Goal: Task Accomplishment & Management: Manage account settings

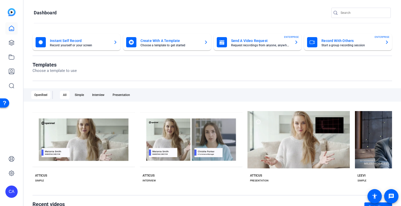
click at [175, 42] on mat-card-title "Create With A Template" at bounding box center [170, 41] width 59 height 6
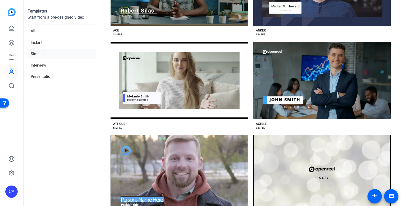
scroll to position [93, 0]
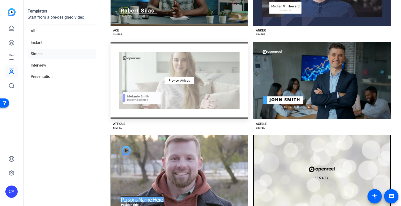
click at [168, 88] on div "Preview Atticus" at bounding box center [180, 80] width 138 height 77
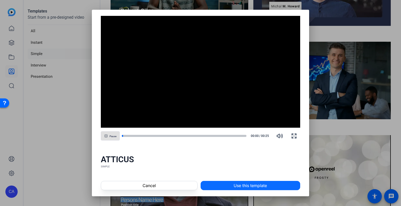
click at [238, 187] on span "Use this template" at bounding box center [250, 185] width 33 height 6
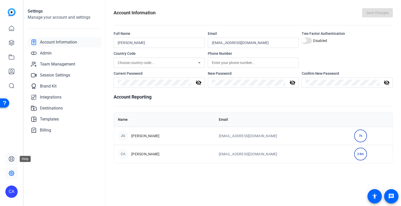
click at [13, 158] on icon at bounding box center [11, 158] width 5 height 5
click at [12, 71] on icon at bounding box center [11, 71] width 5 height 5
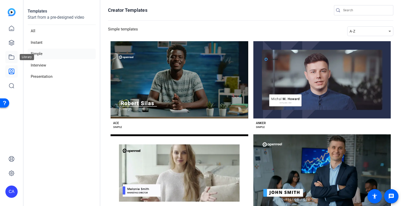
click at [13, 51] on link at bounding box center [11, 57] width 12 height 12
click at [12, 56] on icon at bounding box center [11, 57] width 6 height 6
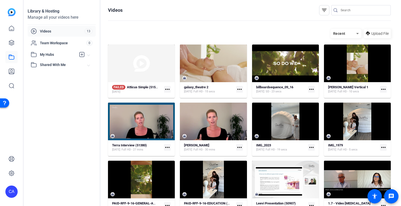
click at [166, 89] on mat-icon "more_horiz" at bounding box center [167, 89] width 7 height 7
click at [161, 92] on div at bounding box center [200, 103] width 401 height 206
click at [11, 45] on icon at bounding box center [11, 43] width 6 height 6
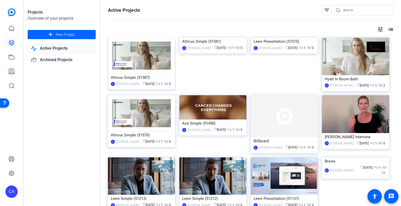
click at [130, 78] on div "Atticus Simple (51587)" at bounding box center [141, 78] width 61 height 8
click at [213, 51] on div "calendar_today Sep 25 group / 1 radio / 0" at bounding box center [228, 47] width 30 height 5
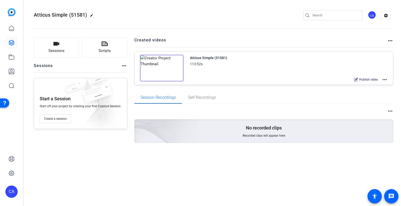
click at [164, 69] on img at bounding box center [162, 68] width 44 height 27
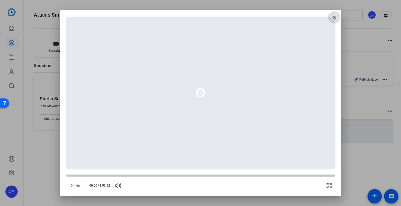
click at [334, 17] on mat-icon "close" at bounding box center [334, 17] width 6 height 6
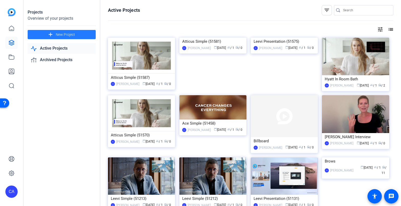
click at [81, 37] on span at bounding box center [62, 34] width 68 height 12
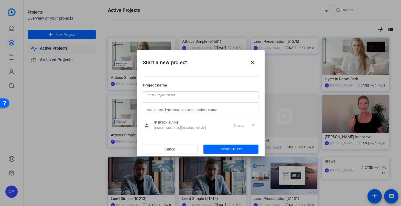
click at [159, 95] on input at bounding box center [200, 95] width 107 height 6
click at [252, 61] on mat-icon "close" at bounding box center [252, 62] width 6 height 6
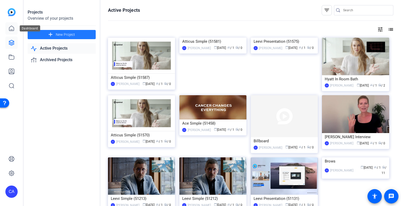
click at [10, 31] on icon at bounding box center [11, 28] width 6 height 6
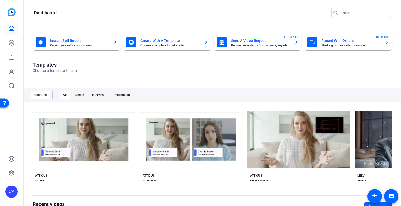
click at [165, 45] on mat-card-subtitle "Choose a template to get started" at bounding box center [170, 45] width 59 height 3
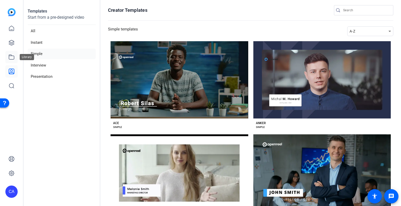
click at [9, 58] on icon at bounding box center [11, 57] width 6 height 6
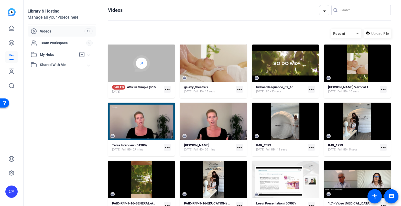
click at [142, 59] on div at bounding box center [141, 63] width 11 height 11
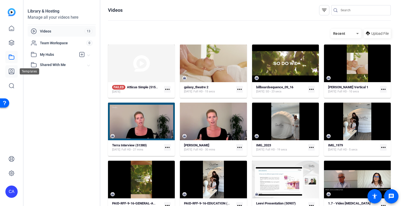
click at [12, 71] on icon at bounding box center [11, 71] width 5 height 5
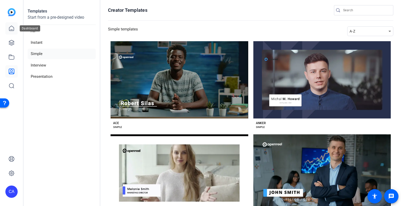
click at [12, 29] on icon at bounding box center [11, 28] width 6 height 6
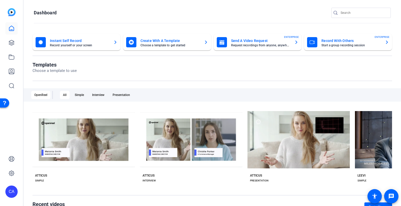
click at [170, 42] on mat-card-title "Create With A Template" at bounding box center [170, 41] width 59 height 6
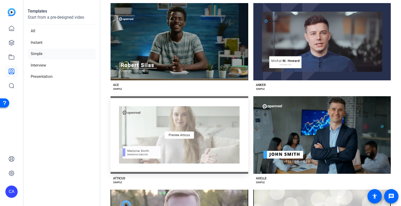
scroll to position [45, 0]
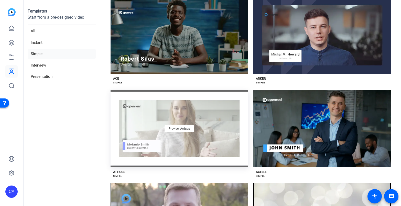
click at [178, 140] on div "Preview Atticus" at bounding box center [180, 128] width 138 height 77
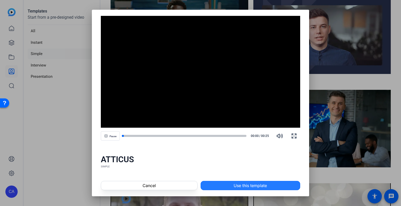
click at [236, 184] on span "Use this template" at bounding box center [250, 185] width 33 height 6
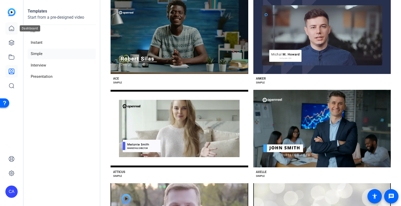
click at [11, 30] on icon at bounding box center [11, 28] width 5 height 5
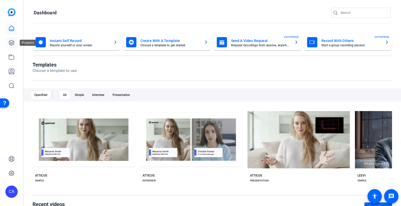
click at [13, 45] on icon at bounding box center [11, 43] width 6 height 6
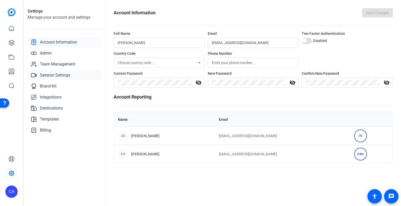
click at [50, 73] on span "Session Settings" at bounding box center [55, 75] width 30 height 6
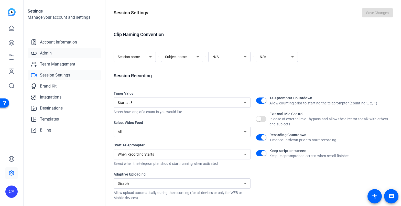
click at [49, 55] on span "Admin" at bounding box center [46, 53] width 12 height 6
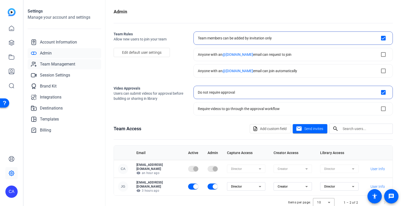
click at [52, 66] on span "Team Management" at bounding box center [57, 64] width 35 height 6
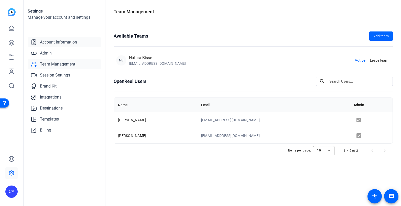
click at [50, 43] on span "Account Information" at bounding box center [58, 42] width 37 height 6
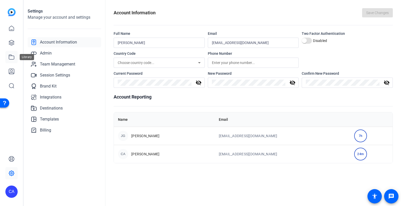
click at [12, 53] on link at bounding box center [11, 57] width 12 height 12
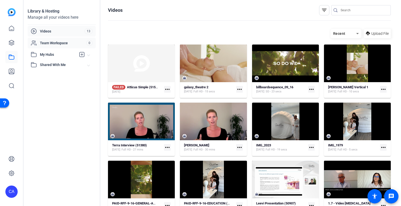
click at [55, 43] on span "Team Workspace" at bounding box center [63, 42] width 46 height 5
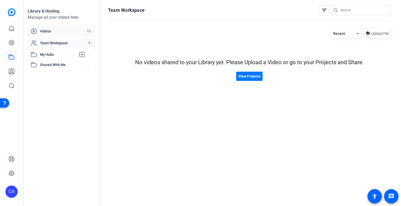
click at [56, 36] on div "Videos 13" at bounding box center [62, 31] width 68 height 11
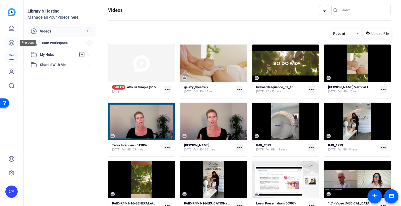
click at [14, 45] on icon at bounding box center [11, 43] width 6 height 6
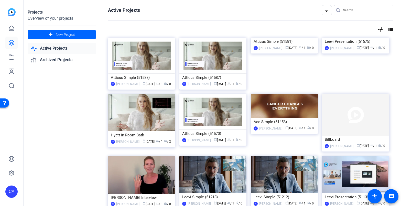
click at [202, 59] on img at bounding box center [212, 56] width 67 height 36
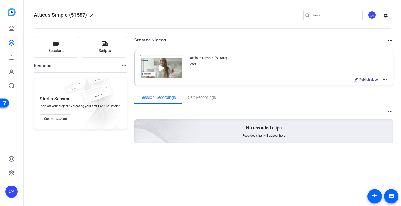
click at [159, 69] on img at bounding box center [162, 68] width 44 height 27
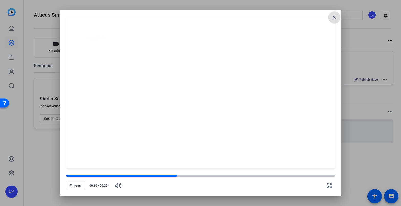
click at [332, 17] on mat-icon "close" at bounding box center [334, 17] width 6 height 6
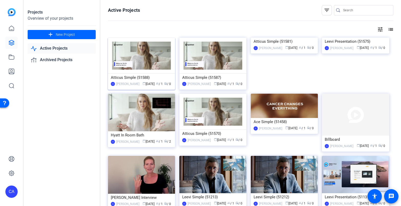
click at [141, 58] on img at bounding box center [141, 56] width 67 height 36
click at [281, 38] on img at bounding box center [284, 38] width 67 height 0
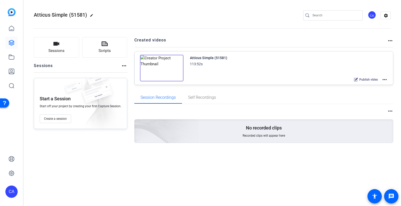
click at [160, 68] on img at bounding box center [162, 68] width 44 height 27
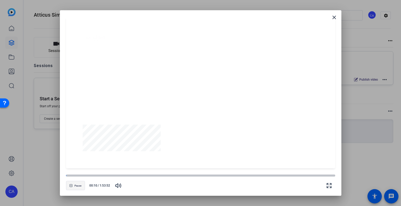
click at [76, 186] on span "Pause" at bounding box center [77, 185] width 7 height 3
click at [334, 15] on mat-icon "close" at bounding box center [334, 17] width 6 height 6
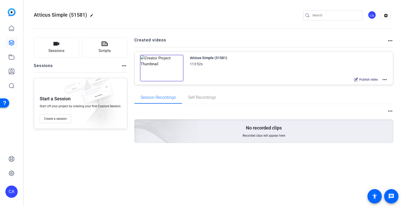
click at [384, 79] on mat-icon "more_horiz" at bounding box center [385, 80] width 6 height 6
click at [367, 97] on span "Duplicate in new Project" at bounding box center [366, 98] width 36 height 6
click at [106, 15] on h2 "Atticus Simple (51581) - Copy edit" at bounding box center [73, 15] width 78 height 9
click at [107, 15] on mat-icon "edit" at bounding box center [109, 17] width 6 height 6
click at [64, 15] on input "Atticus Simple (51581) - Copy" at bounding box center [55, 15] width 34 height 6
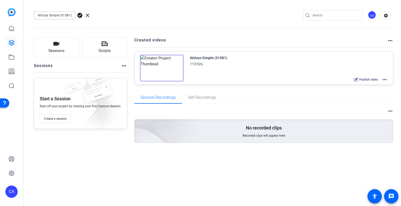
drag, startPoint x: 71, startPoint y: 16, endPoint x: -19, endPoint y: 16, distance: 90.1
click at [0, 16] on html "CA Atticus Simple (51581) - Copy check_circle clear CA settings Sessions Script…" at bounding box center [200, 103] width 401 height 206
type input "Hyatt in room bath bar"
click at [80, 13] on span "check_circle" at bounding box center [80, 15] width 6 height 6
click at [384, 81] on mat-icon "more_horiz" at bounding box center [385, 80] width 6 height 6
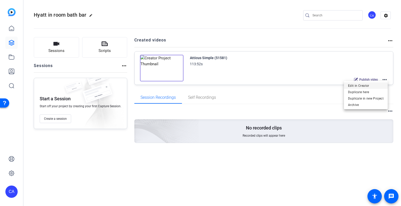
click at [362, 88] on span "Edit in Creator" at bounding box center [366, 86] width 36 height 6
